Goal: Check status: Check status

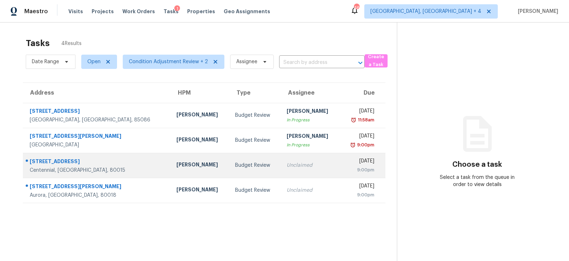
click at [235, 165] on div "Budget Review" at bounding box center [255, 165] width 40 height 7
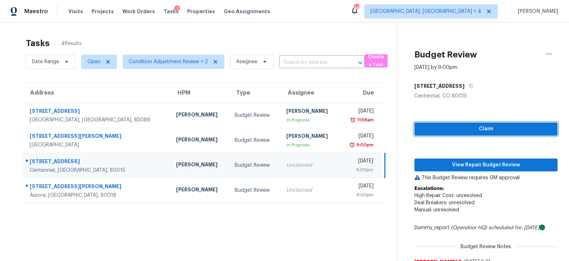
click at [475, 128] on span "Claim" at bounding box center [486, 129] width 132 height 9
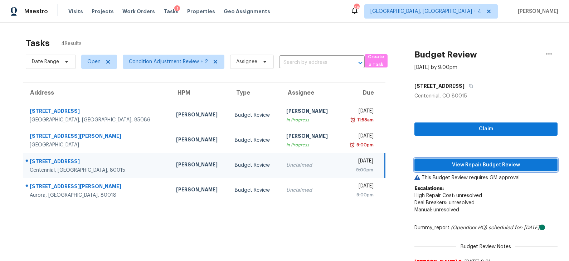
click at [463, 165] on span "View Repair Budget Review" at bounding box center [486, 165] width 132 height 9
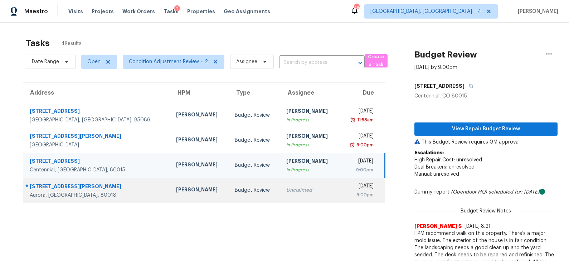
click at [235, 190] on div "Budget Review" at bounding box center [255, 190] width 40 height 7
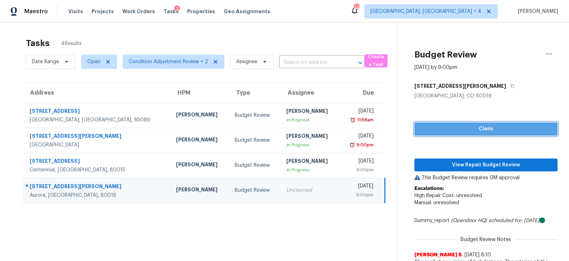
click at [461, 132] on span "Claim" at bounding box center [486, 129] width 132 height 9
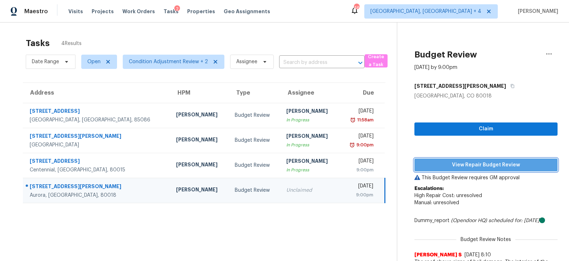
click at [462, 166] on span "View Repair Budget Review" at bounding box center [486, 165] width 132 height 9
